Goal: Transaction & Acquisition: Purchase product/service

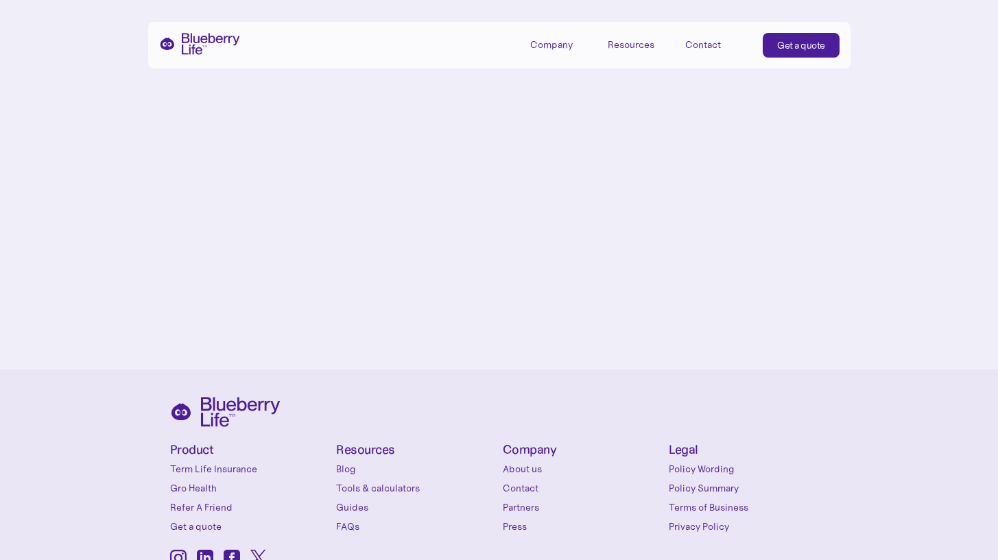
scroll to position [6291, 0]
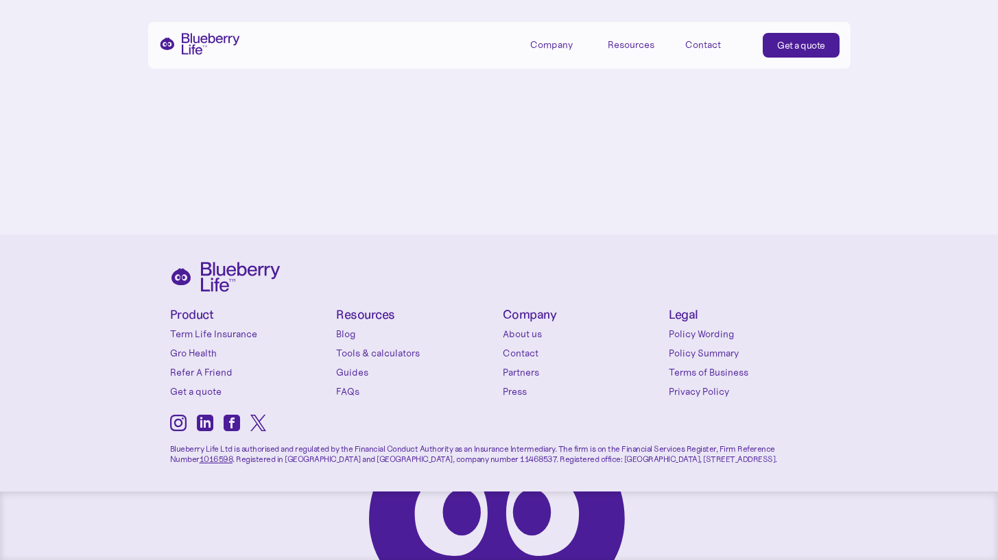
click at [174, 423] on icon at bounding box center [178, 423] width 16 height 16
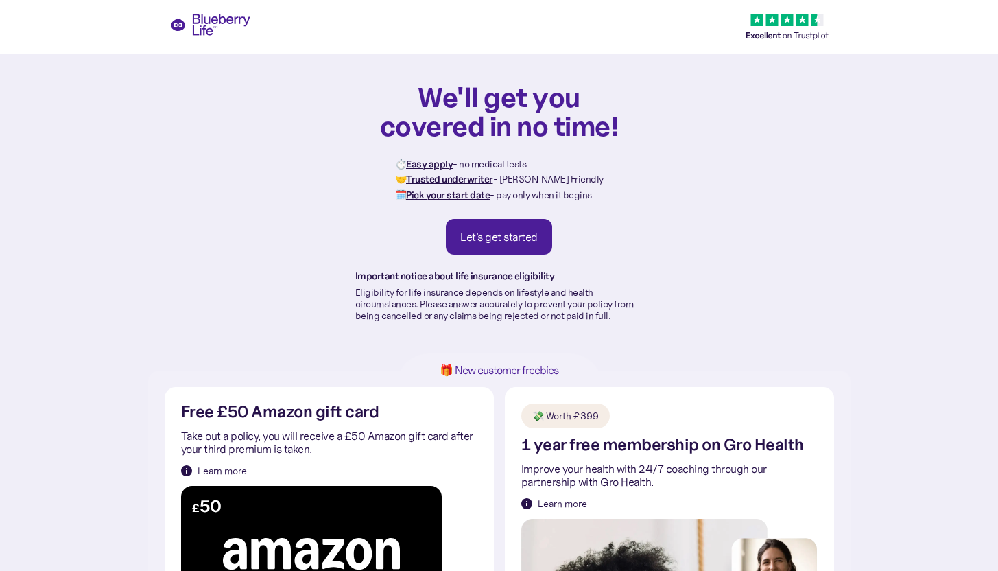
click at [484, 234] on div "Let's get started" at bounding box center [498, 237] width 77 height 14
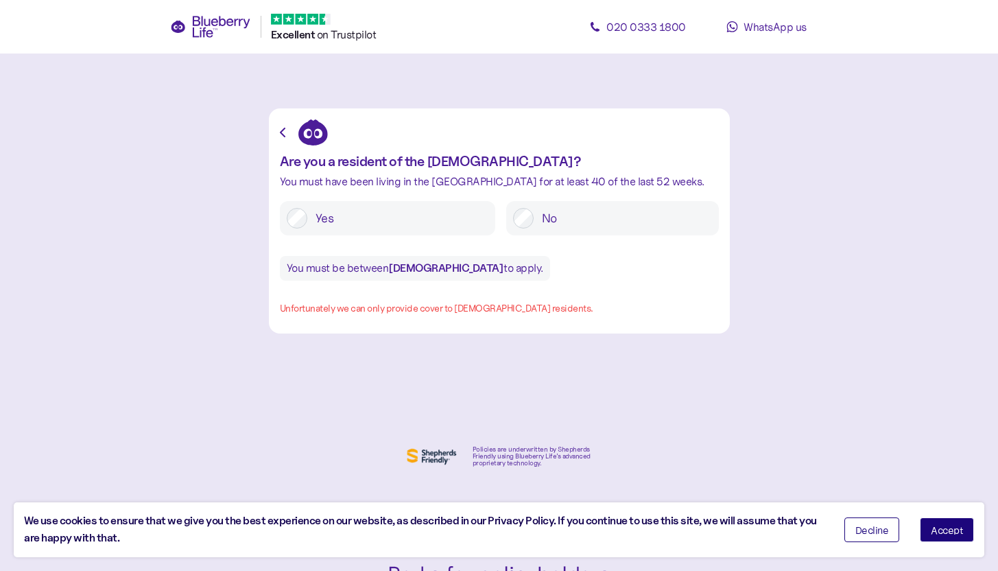
click at [416, 208] on label "Yes" at bounding box center [397, 218] width 181 height 21
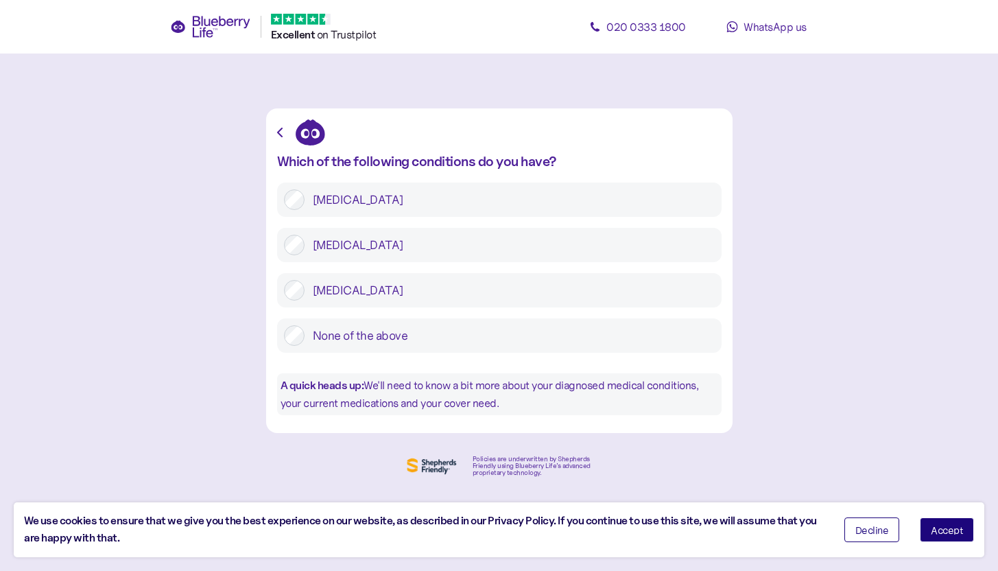
click at [411, 204] on label "[MEDICAL_DATA]" at bounding box center [509, 199] width 410 height 21
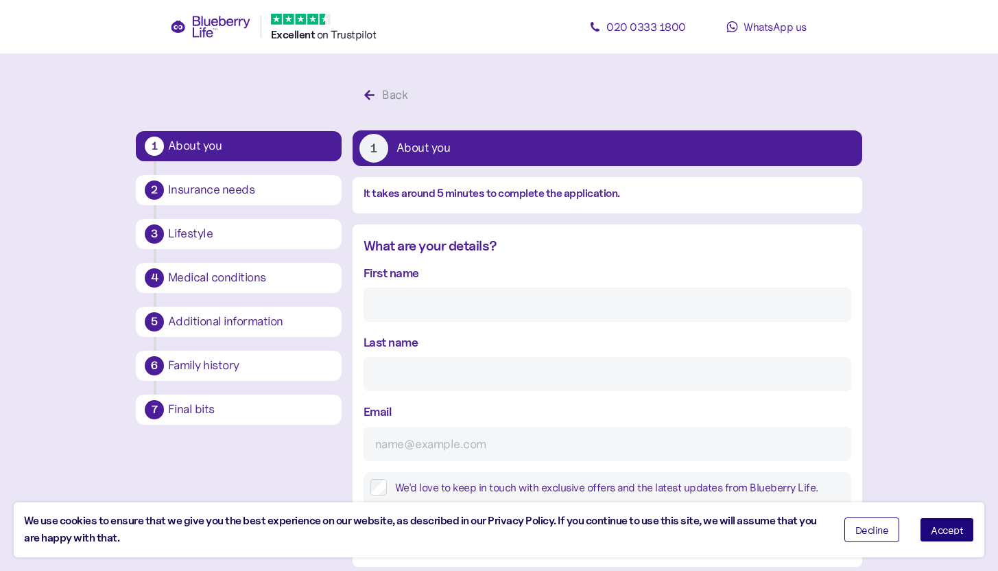
scroll to position [26, 0]
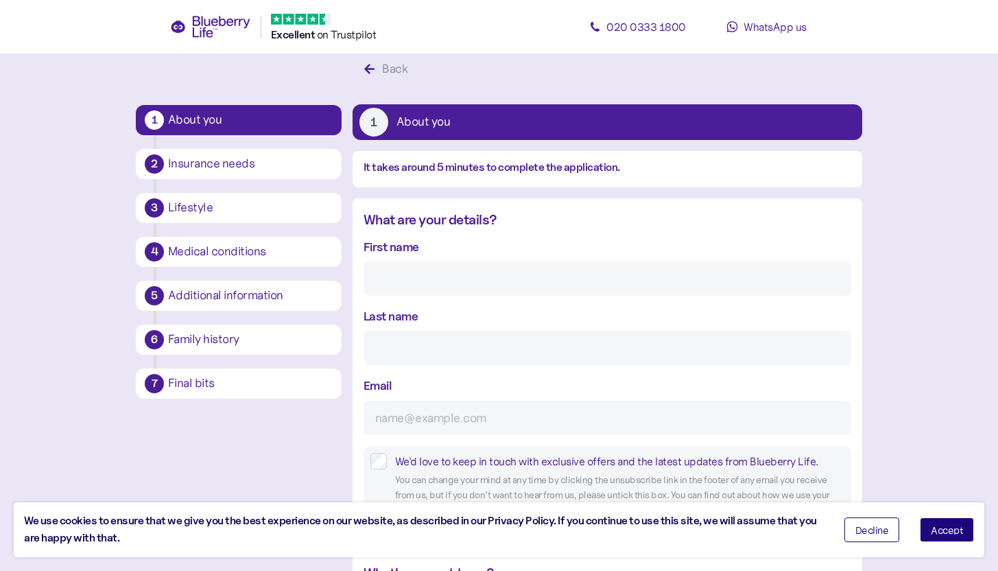
click at [271, 164] on div "Insurance needs" at bounding box center [250, 164] width 165 height 12
click at [271, 240] on div "Medical conditions" at bounding box center [250, 251] width 169 height 23
